Goal: Find specific page/section: Find specific page/section

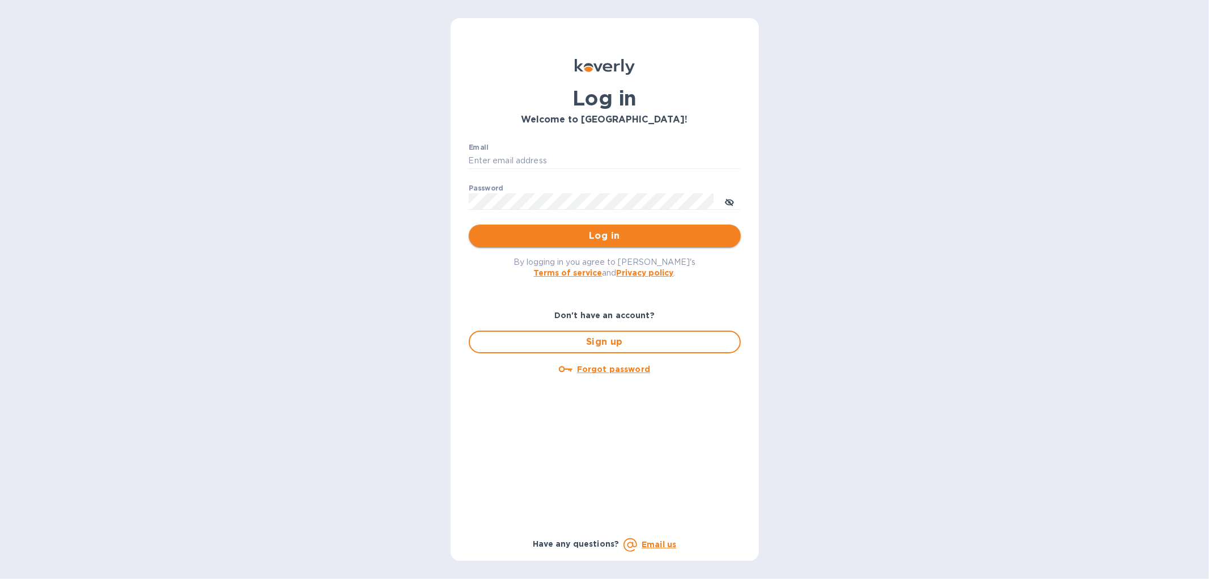
type input "[EMAIL_ADDRESS][DOMAIN_NAME]"
click at [608, 231] on span "Log in" at bounding box center [605, 236] width 254 height 14
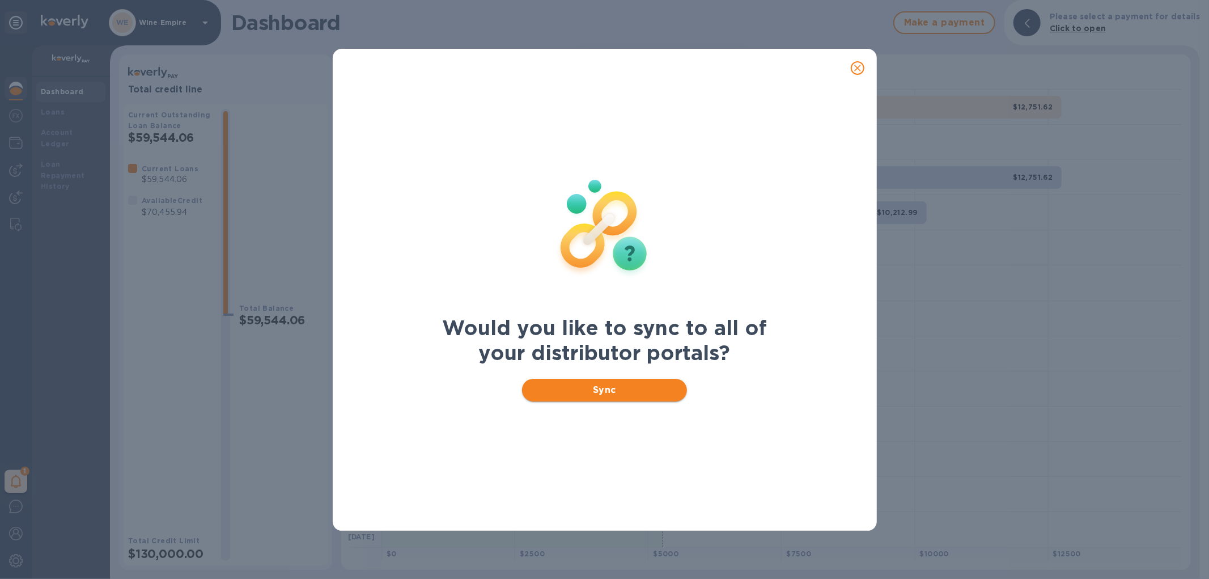
click at [641, 385] on span "Sync" at bounding box center [604, 390] width 147 height 14
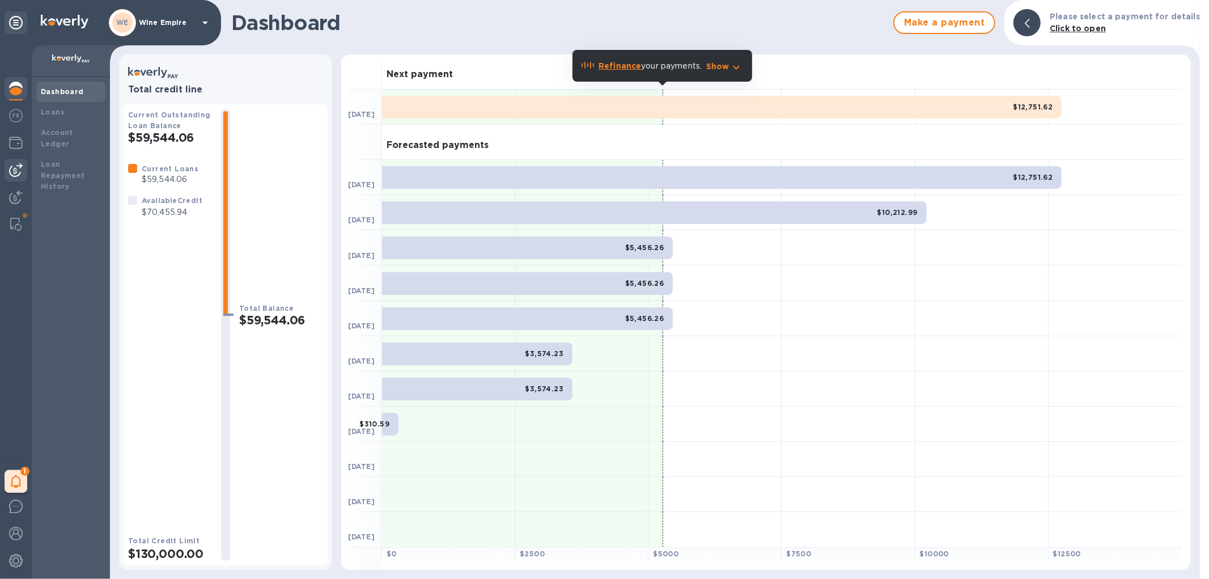
click at [20, 167] on img at bounding box center [16, 170] width 14 height 14
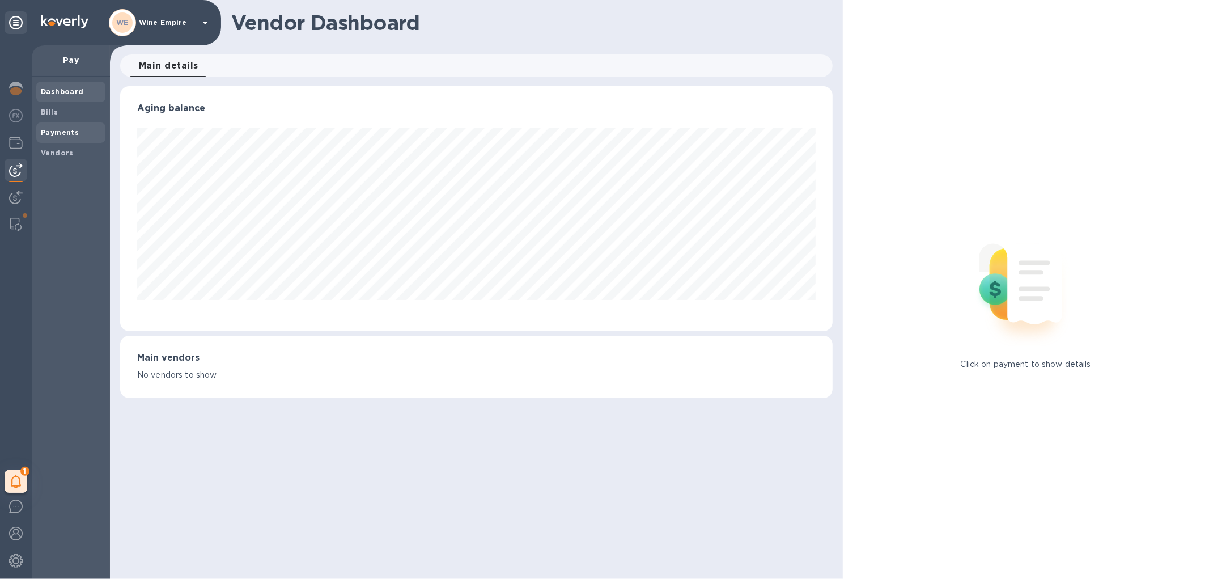
scroll to position [245, 712]
click at [68, 147] on span "Vendors" at bounding box center [57, 152] width 33 height 11
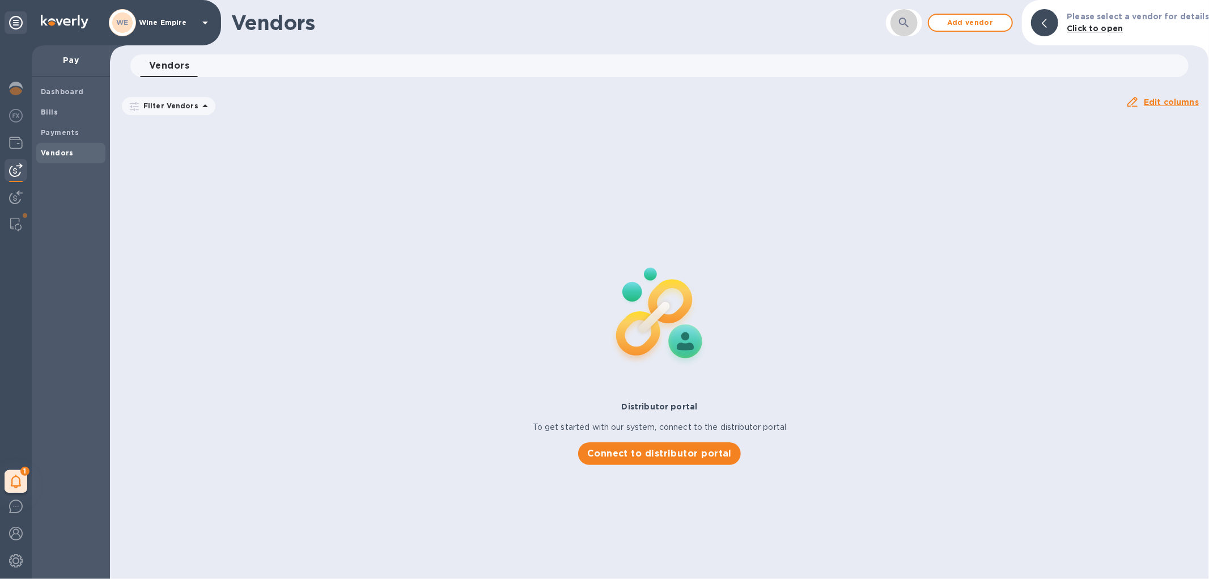
click at [909, 19] on icon "button" at bounding box center [904, 23] width 14 height 14
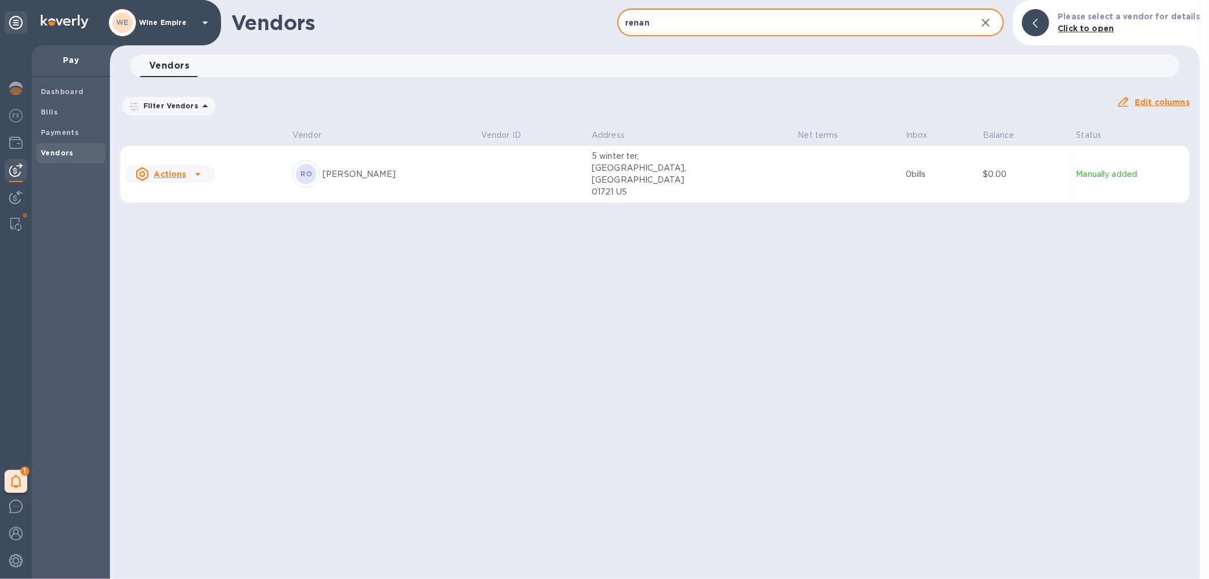
type input "renan"
click at [501, 173] on td at bounding box center [532, 174] width 111 height 57
